Goal: Task Accomplishment & Management: Complete application form

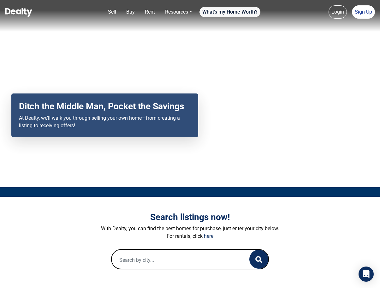
click at [230, 10] on link "What's my Home Worth?" at bounding box center [229, 12] width 61 height 10
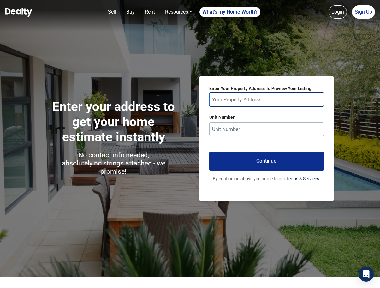
click at [237, 94] on input "text" at bounding box center [266, 99] width 115 height 14
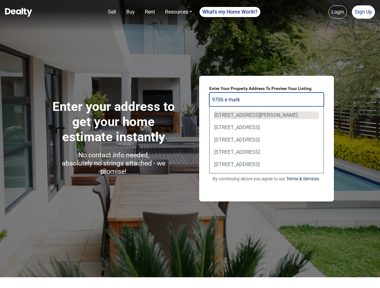
click at [239, 114] on div "[STREET_ADDRESS][PERSON_NAME]" at bounding box center [266, 115] width 105 height 8
type input "[STREET_ADDRESS][PERSON_NAME]"
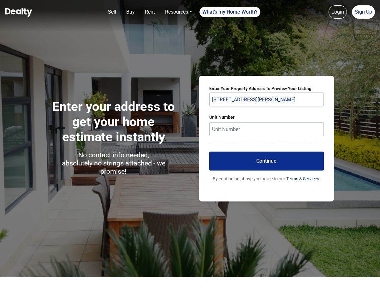
click at [259, 161] on button "Continue" at bounding box center [266, 160] width 115 height 19
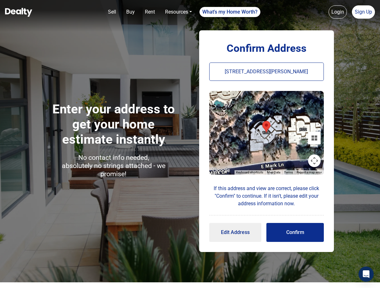
click at [296, 232] on button "Confirm" at bounding box center [294, 232] width 57 height 19
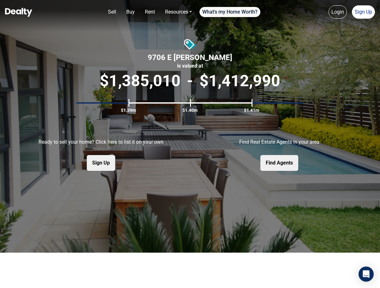
click at [224, 12] on link "What's my Home Worth?" at bounding box center [229, 12] width 61 height 10
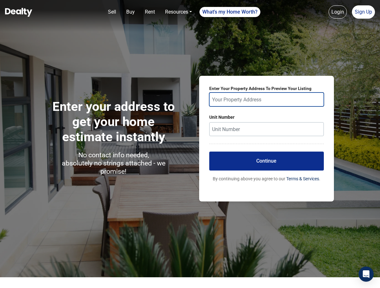
click at [251, 102] on input "text" at bounding box center [266, 99] width 115 height 14
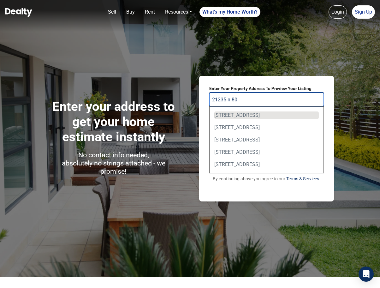
click at [261, 114] on div "[STREET_ADDRESS]" at bounding box center [266, 115] width 105 height 8
type input "[STREET_ADDRESS]"
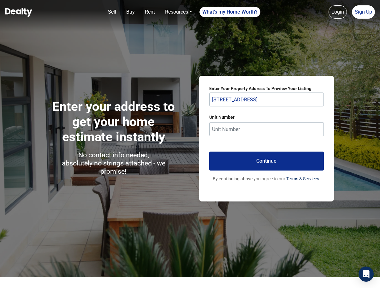
click at [286, 162] on button "Continue" at bounding box center [266, 160] width 115 height 19
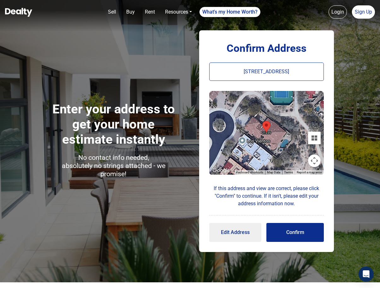
click at [297, 235] on button "Confirm" at bounding box center [294, 232] width 57 height 19
